Goal: Task Accomplishment & Management: Manage account settings

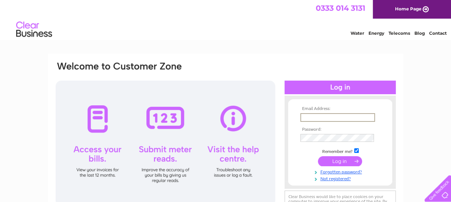
click at [314, 117] on input "text" at bounding box center [337, 117] width 75 height 9
type input "SALESENQQTELEC@AOL.COM"
click at [354, 162] on input "submit" at bounding box center [340, 161] width 44 height 10
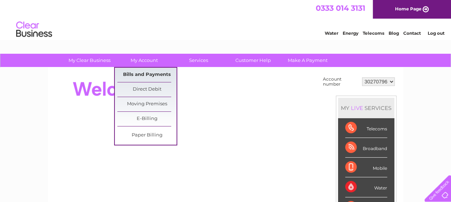
click at [139, 72] on link "Bills and Payments" at bounding box center [146, 75] width 59 height 14
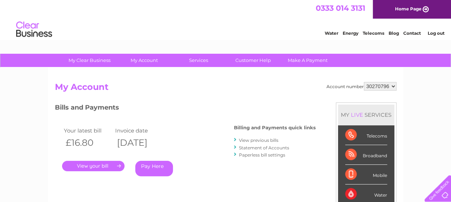
click at [439, 34] on link "Log out" at bounding box center [435, 33] width 17 height 5
